Goal: Transaction & Acquisition: Purchase product/service

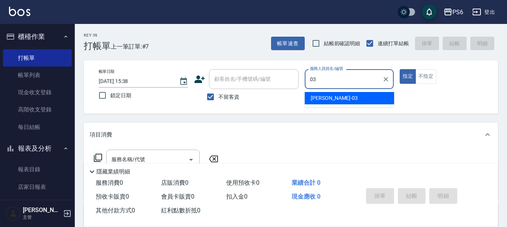
type input "[PERSON_NAME]-03"
type button "true"
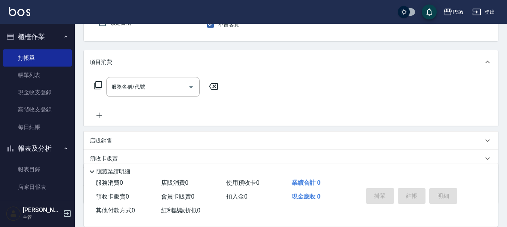
scroll to position [75, 0]
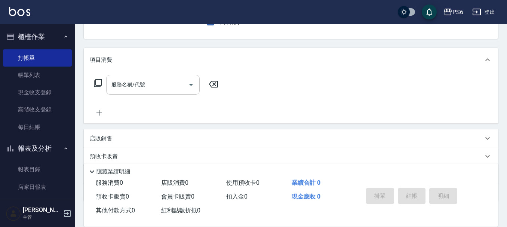
click at [158, 87] on input "服務名稱/代號" at bounding box center [146, 84] width 75 height 13
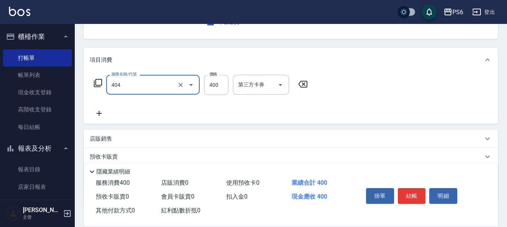
type input "B級剪髮(404)"
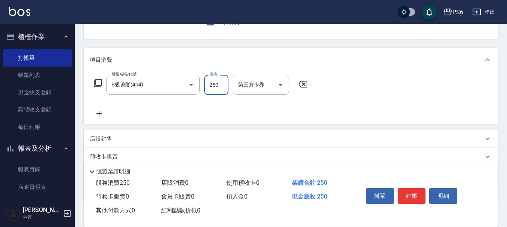
scroll to position [0, 0]
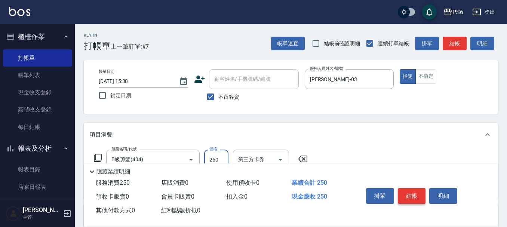
type input "250"
click at [404, 190] on button "結帳" at bounding box center [411, 196] width 28 height 16
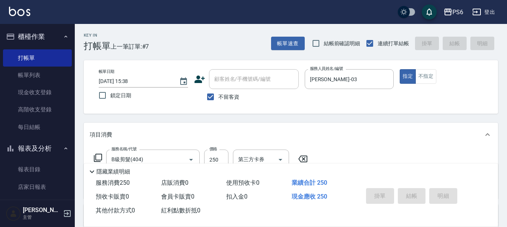
type input "[DATE] 17:06"
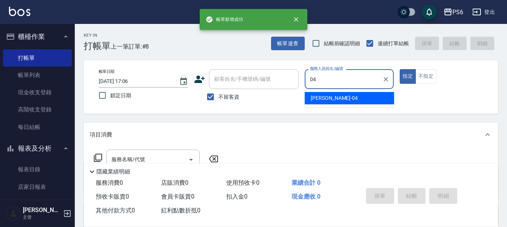
type input "[PERSON_NAME]-04"
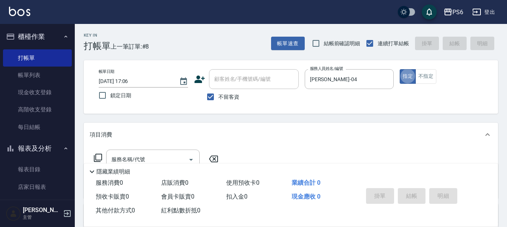
scroll to position [37, 0]
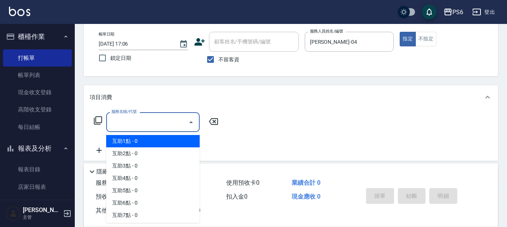
drag, startPoint x: 154, startPoint y: 124, endPoint x: 154, endPoint y: 111, distance: 12.7
click at [154, 111] on div "服務名稱/代號 服務名稱/代號" at bounding box center [291, 135] width 414 height 52
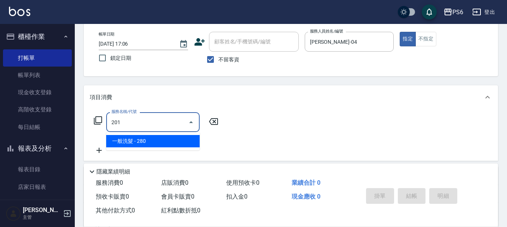
type input "一般洗髮(201)"
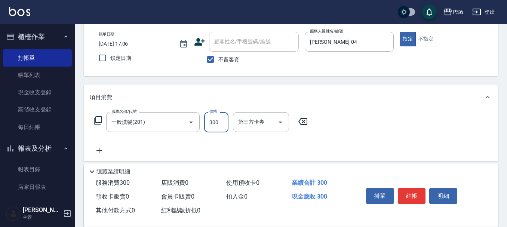
type input "300"
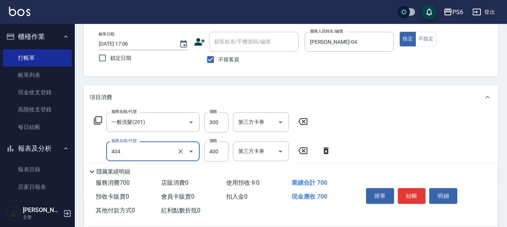
type input "B級剪髮(404)"
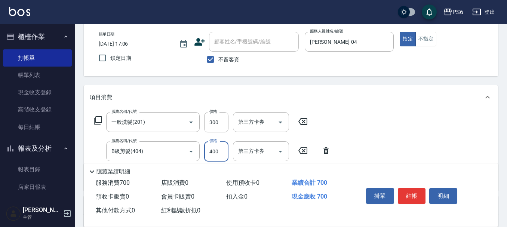
scroll to position [0, 0]
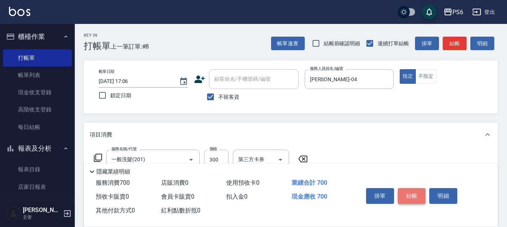
click at [408, 193] on button "結帳" at bounding box center [411, 196] width 28 height 16
type input "[DATE] 17:07"
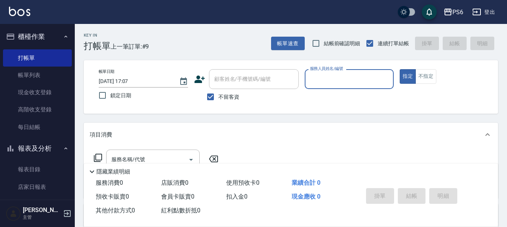
drag, startPoint x: 211, startPoint y: 103, endPoint x: 216, endPoint y: 83, distance: 20.7
click at [211, 101] on input "不留客資" at bounding box center [210, 97] width 16 height 16
checkbox input "false"
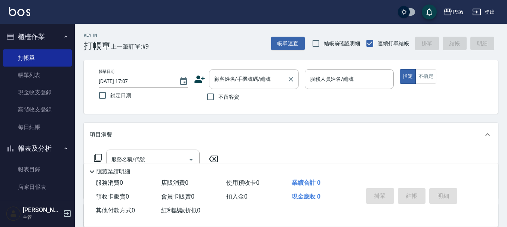
click at [216, 83] on input "顧客姓名/手機號碼/編號" at bounding box center [248, 78] width 72 height 13
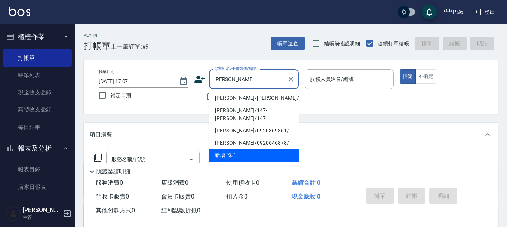
click at [252, 97] on li "[PERSON_NAME]/[PERSON_NAME]/" at bounding box center [254, 98] width 90 height 12
type input "[PERSON_NAME]/[PERSON_NAME]/"
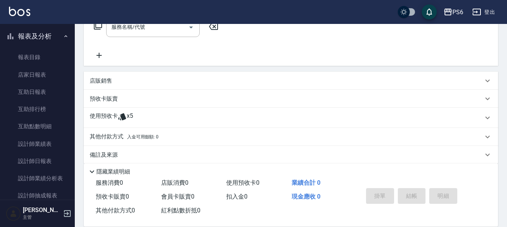
scroll to position [141, 0]
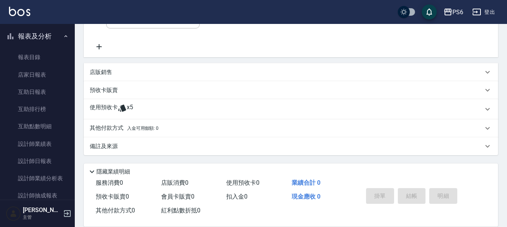
click at [127, 110] on span "x5" at bounding box center [130, 108] width 6 height 11
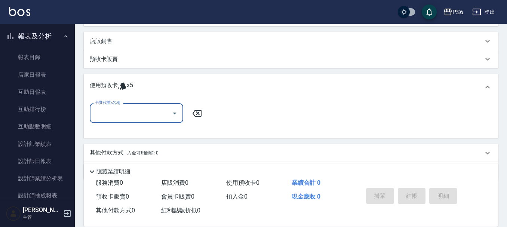
scroll to position [0, 0]
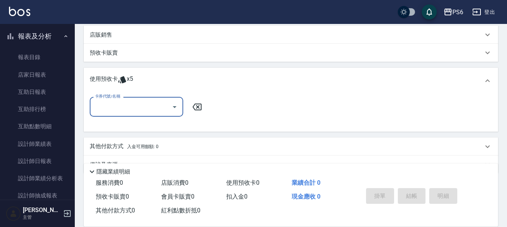
click at [127, 110] on input "卡券代號/名稱" at bounding box center [130, 106] width 75 height 13
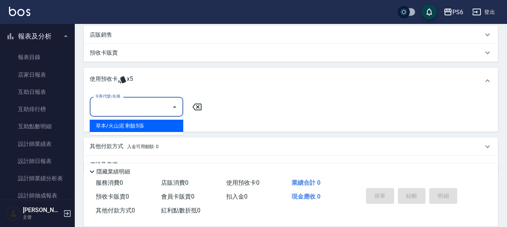
click at [131, 123] on div "草本/火山泥 剩餘5張" at bounding box center [136, 126] width 93 height 12
type input "草本/火山泥"
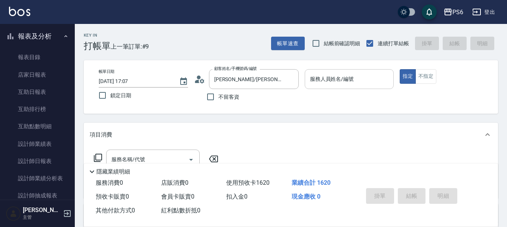
click at [312, 82] on input "服務人員姓名/編號" at bounding box center [349, 78] width 83 height 13
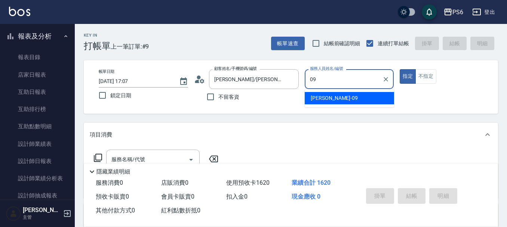
type input "[PERSON_NAME]-09"
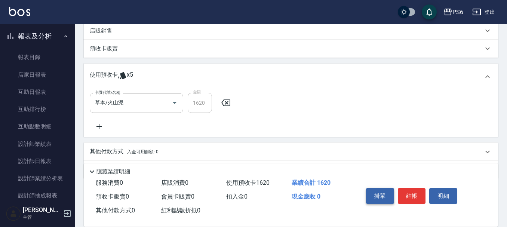
scroll to position [187, 0]
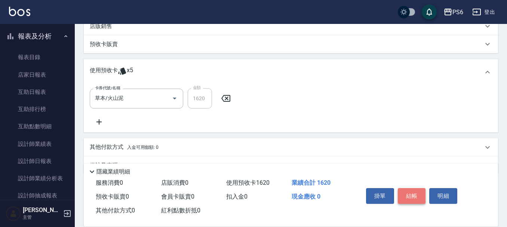
click at [405, 192] on button "結帳" at bounding box center [411, 196] width 28 height 16
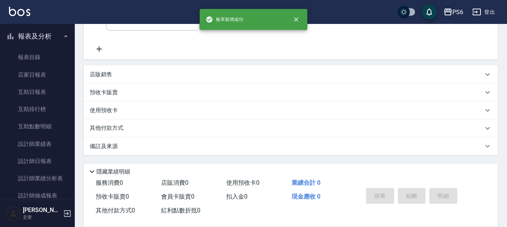
scroll to position [0, 0]
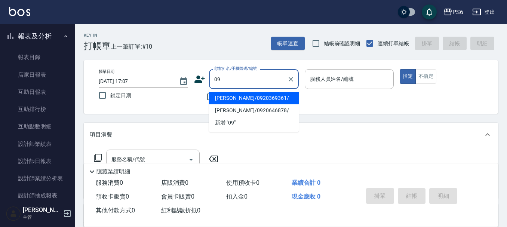
type input "[PERSON_NAME]/0920369361/"
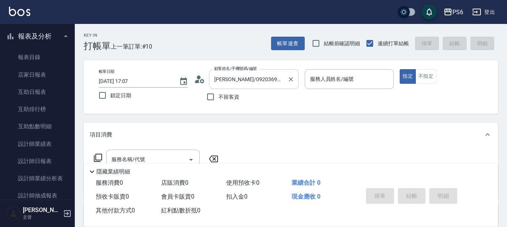
drag, startPoint x: 214, startPoint y: 40, endPoint x: 285, endPoint y: 69, distance: 77.1
click at [215, 40] on div "Key In 打帳單 上一筆訂單:#10 帳單速查 結帳前確認明細 連續打單結帳 掛單 結帳 明細" at bounding box center [286, 37] width 423 height 27
click at [288, 78] on icon "Clear" at bounding box center [290, 78] width 7 height 7
drag, startPoint x: 210, startPoint y: 98, endPoint x: 288, endPoint y: 87, distance: 78.8
click at [213, 96] on input "不留客資" at bounding box center [210, 97] width 16 height 16
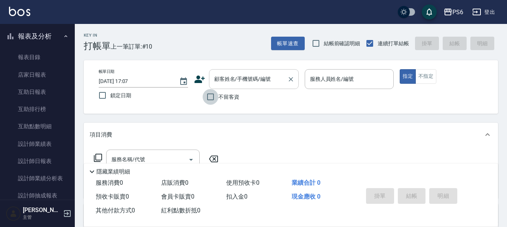
checkbox input "true"
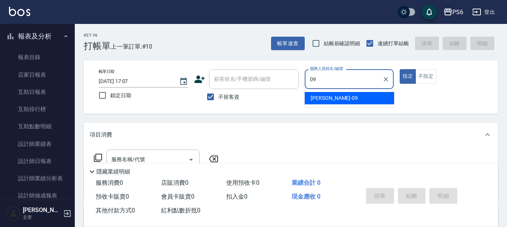
type input "[PERSON_NAME]-09"
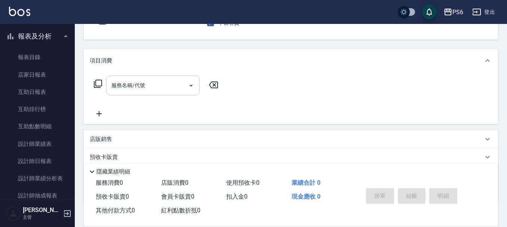
scroll to position [75, 0]
click at [146, 90] on input "服務名稱/代號" at bounding box center [146, 84] width 75 height 13
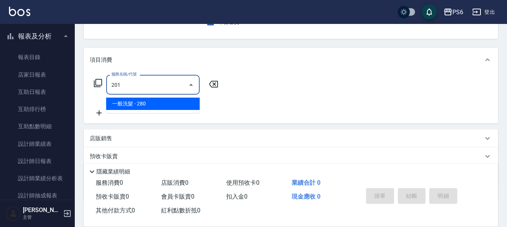
type input "一般洗髮(201)"
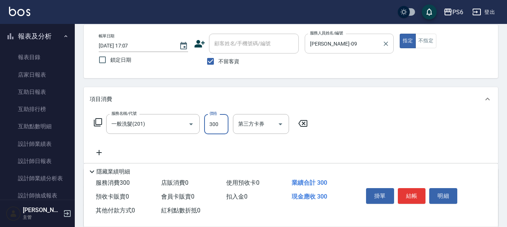
scroll to position [0, 0]
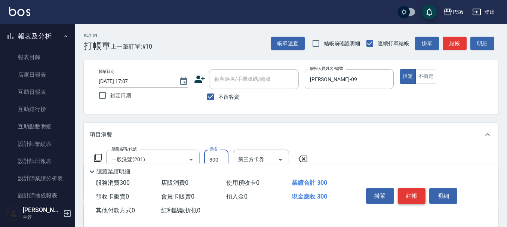
type input "300"
drag, startPoint x: 416, startPoint y: 193, endPoint x: 396, endPoint y: 192, distance: 19.8
click at [416, 193] on button "結帳" at bounding box center [411, 196] width 28 height 16
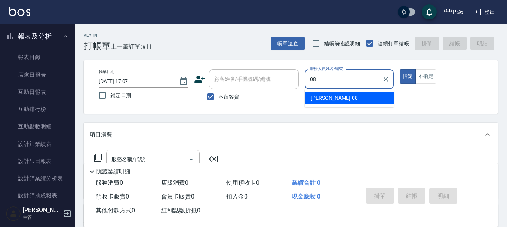
type input "[PERSON_NAME]-08"
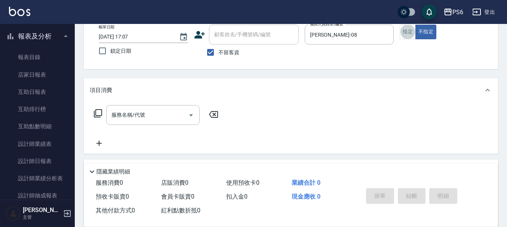
scroll to position [112, 0]
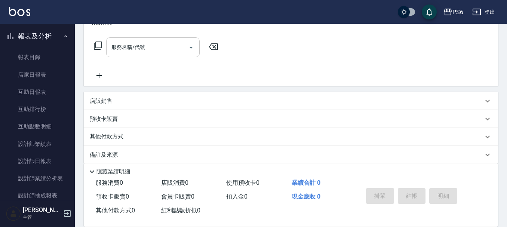
click at [151, 49] on input "服務名稱/代號" at bounding box center [146, 47] width 75 height 13
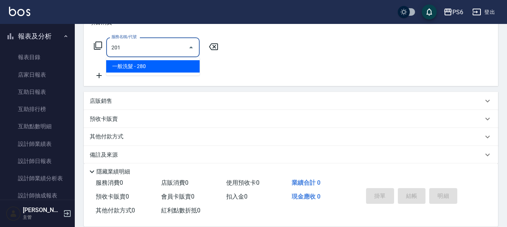
type input "一般洗髮(201)"
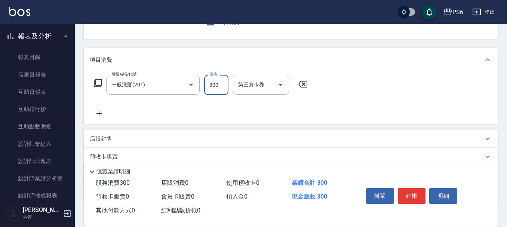
scroll to position [0, 0]
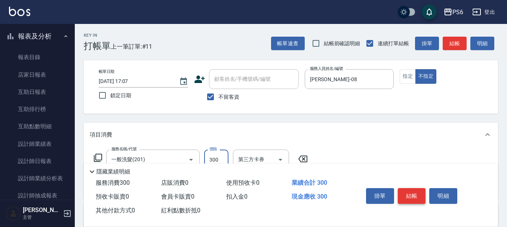
type input "300"
click at [416, 191] on button "結帳" at bounding box center [411, 196] width 28 height 16
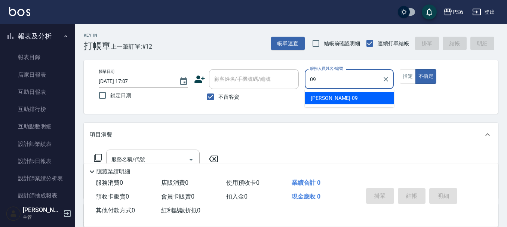
type input "[PERSON_NAME]-09"
type button "false"
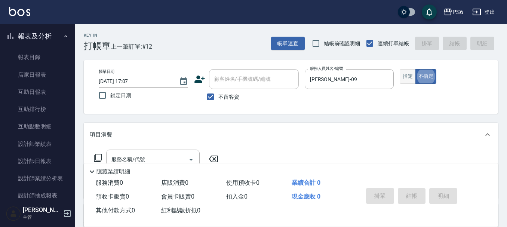
click at [408, 78] on button "指定" at bounding box center [407, 76] width 16 height 15
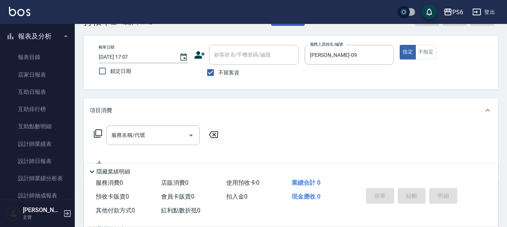
scroll to position [37, 0]
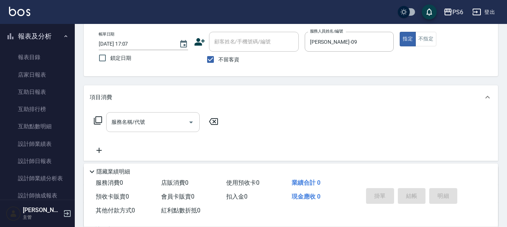
click at [126, 118] on div "服務名稱/代號 服務名稱/代號" at bounding box center [152, 122] width 93 height 20
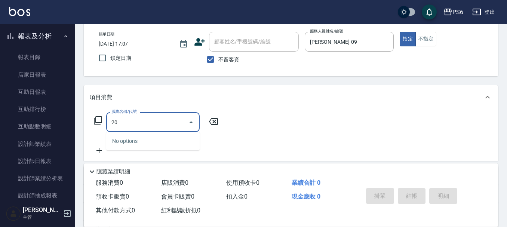
type input "2"
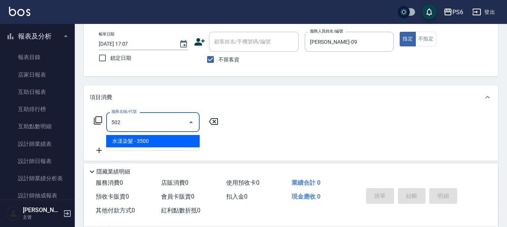
type input "水漾染髮(502)"
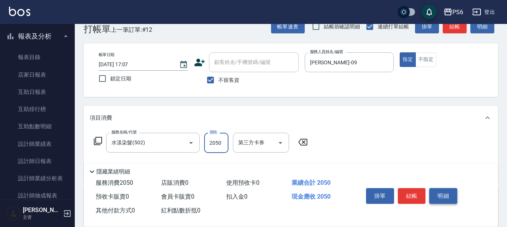
scroll to position [0, 0]
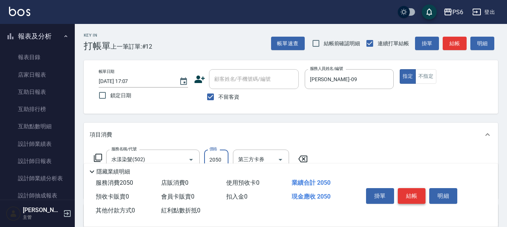
type input "2050"
click at [412, 192] on button "結帳" at bounding box center [411, 196] width 28 height 16
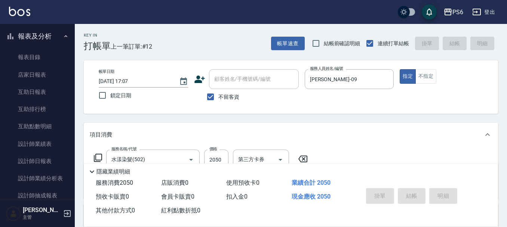
type input "[DATE] 17:08"
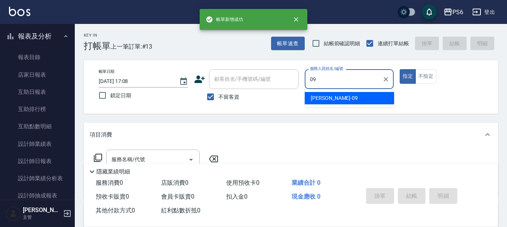
type input "[PERSON_NAME]-09"
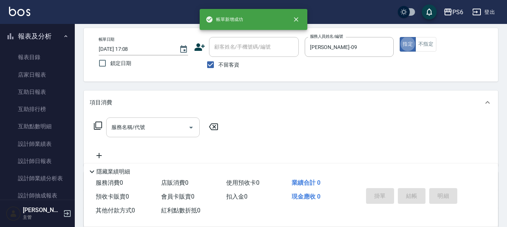
scroll to position [75, 0]
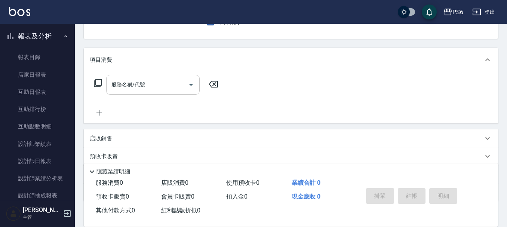
click at [161, 75] on div "服務名稱/代號" at bounding box center [152, 85] width 93 height 20
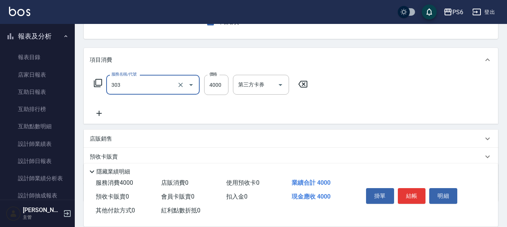
type input "塑形燙(303)"
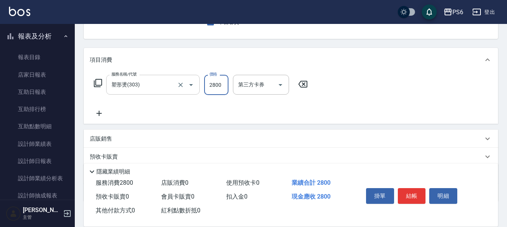
type input "2800"
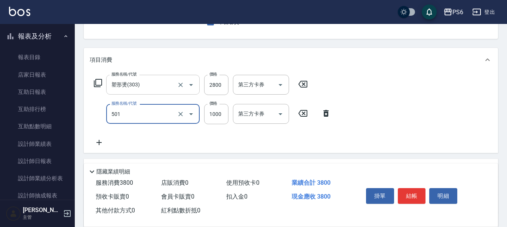
type input "局部染髮(501)"
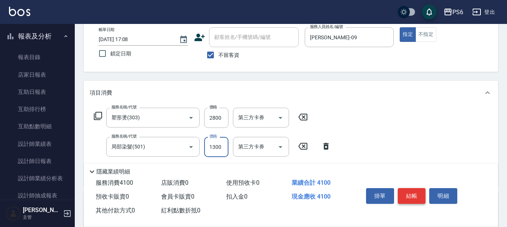
scroll to position [0, 0]
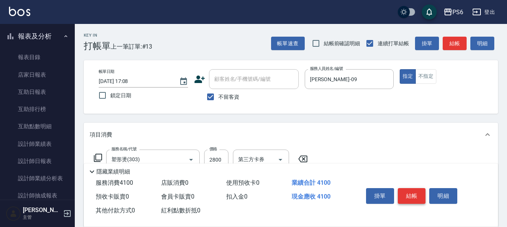
type input "1300"
click at [418, 189] on button "結帳" at bounding box center [411, 196] width 28 height 16
